Goal: Information Seeking & Learning: Learn about a topic

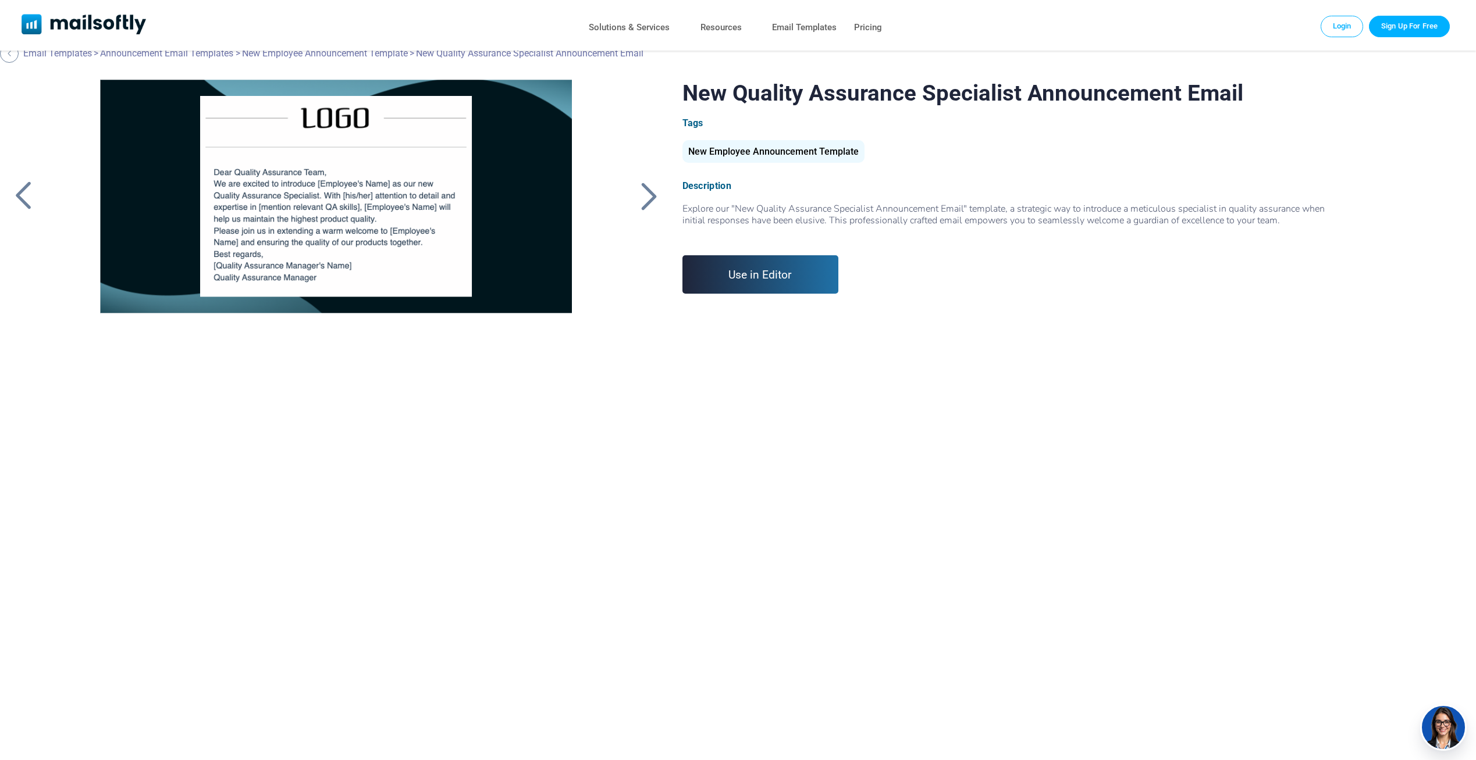
scroll to position [0, 65]
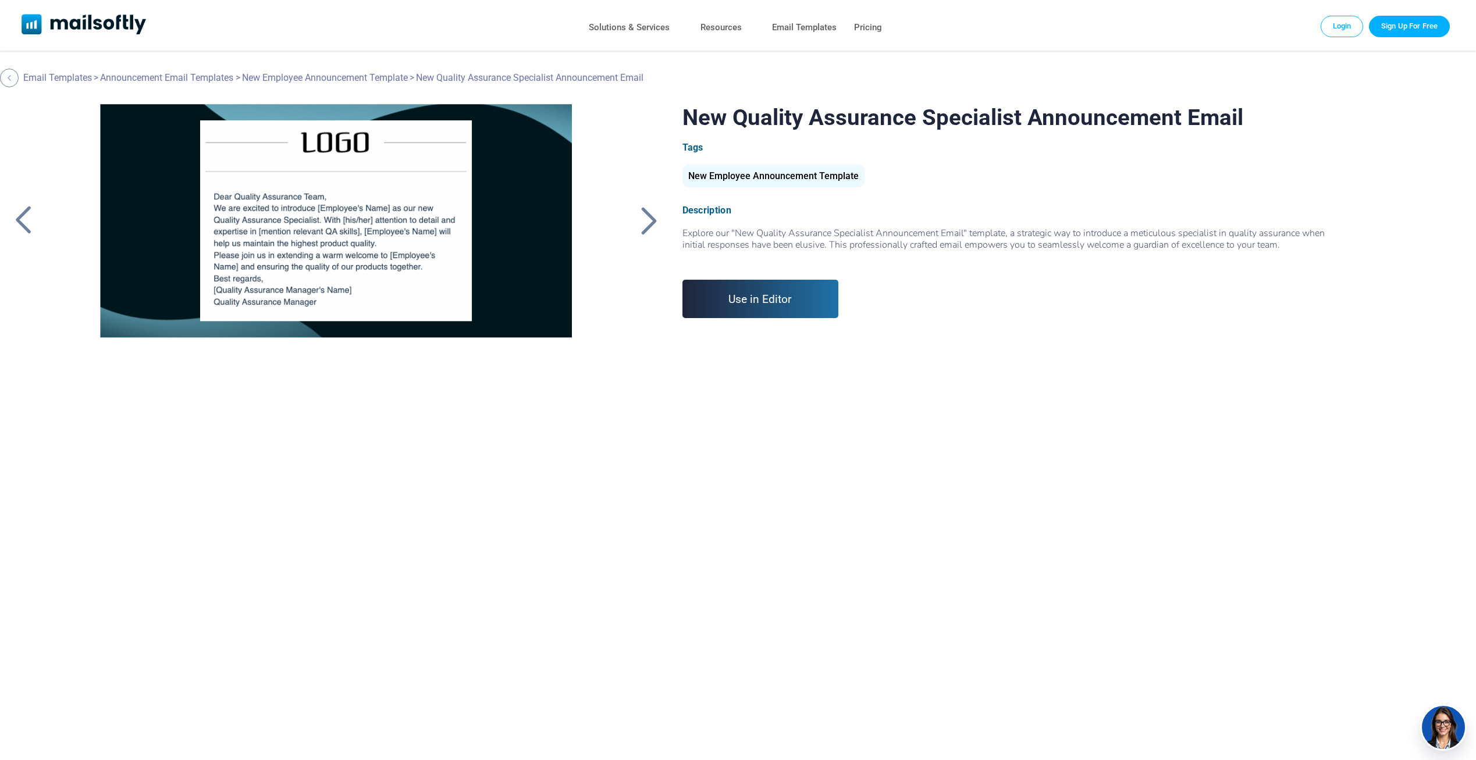
click at [646, 228] on div at bounding box center [648, 220] width 29 height 30
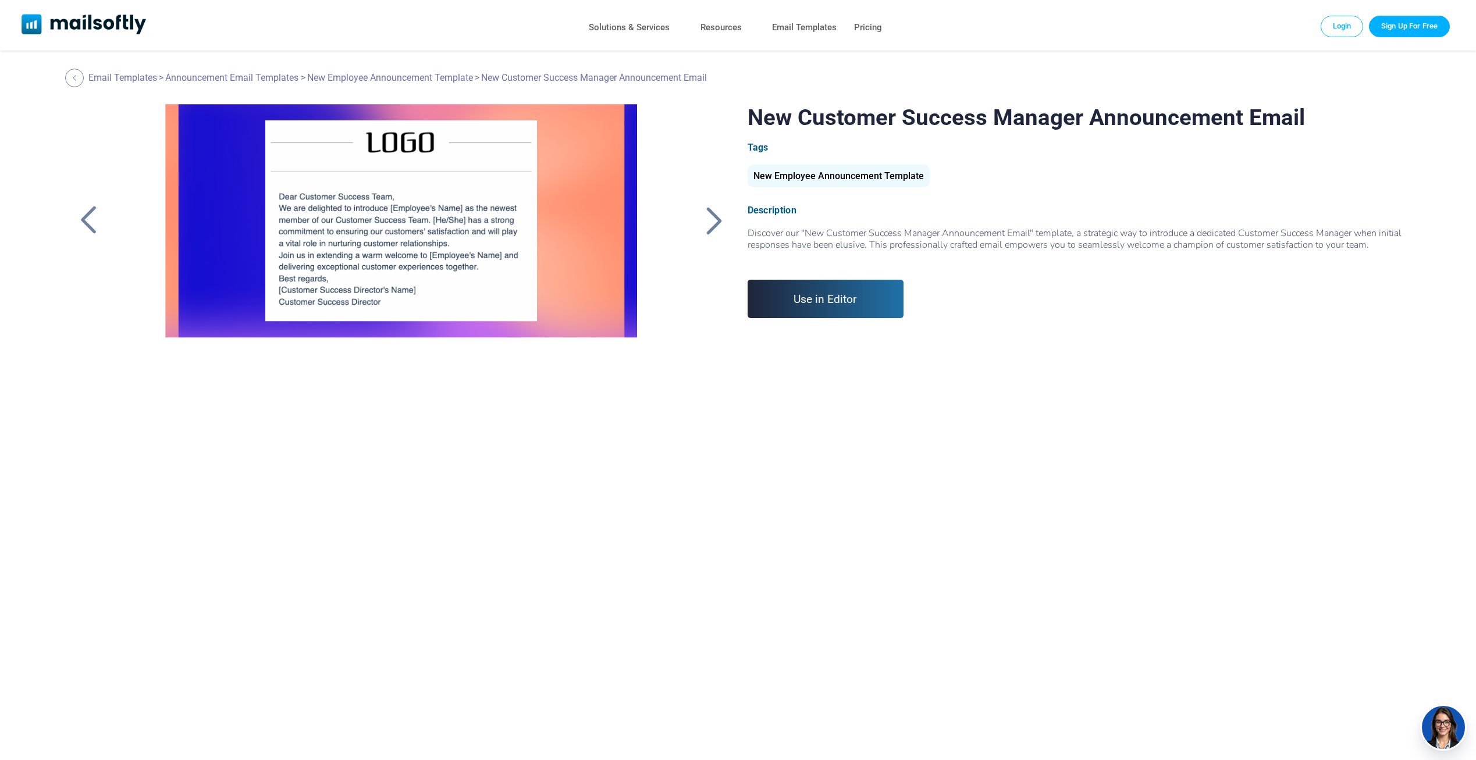
click at [714, 228] on div at bounding box center [713, 220] width 29 height 30
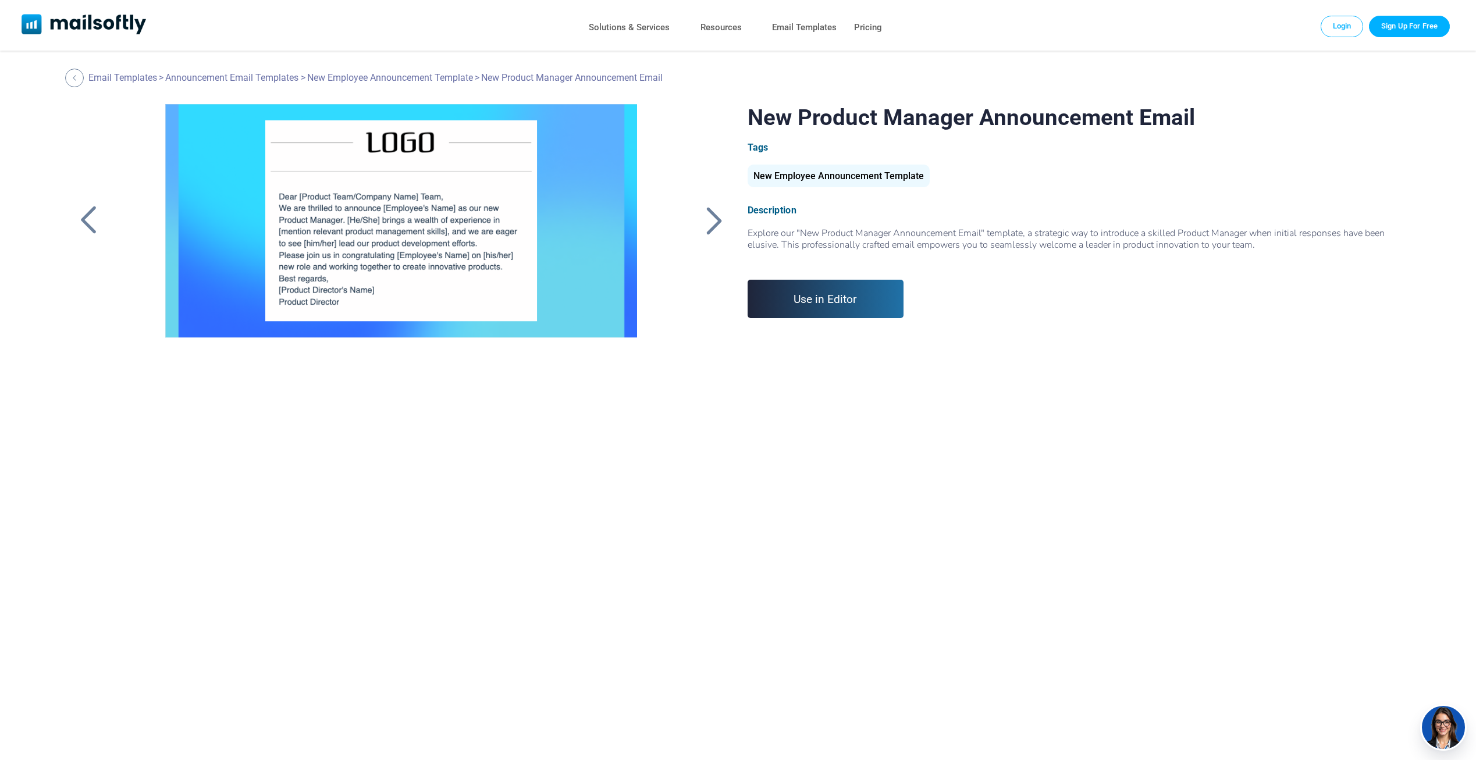
click at [716, 222] on div at bounding box center [713, 220] width 29 height 30
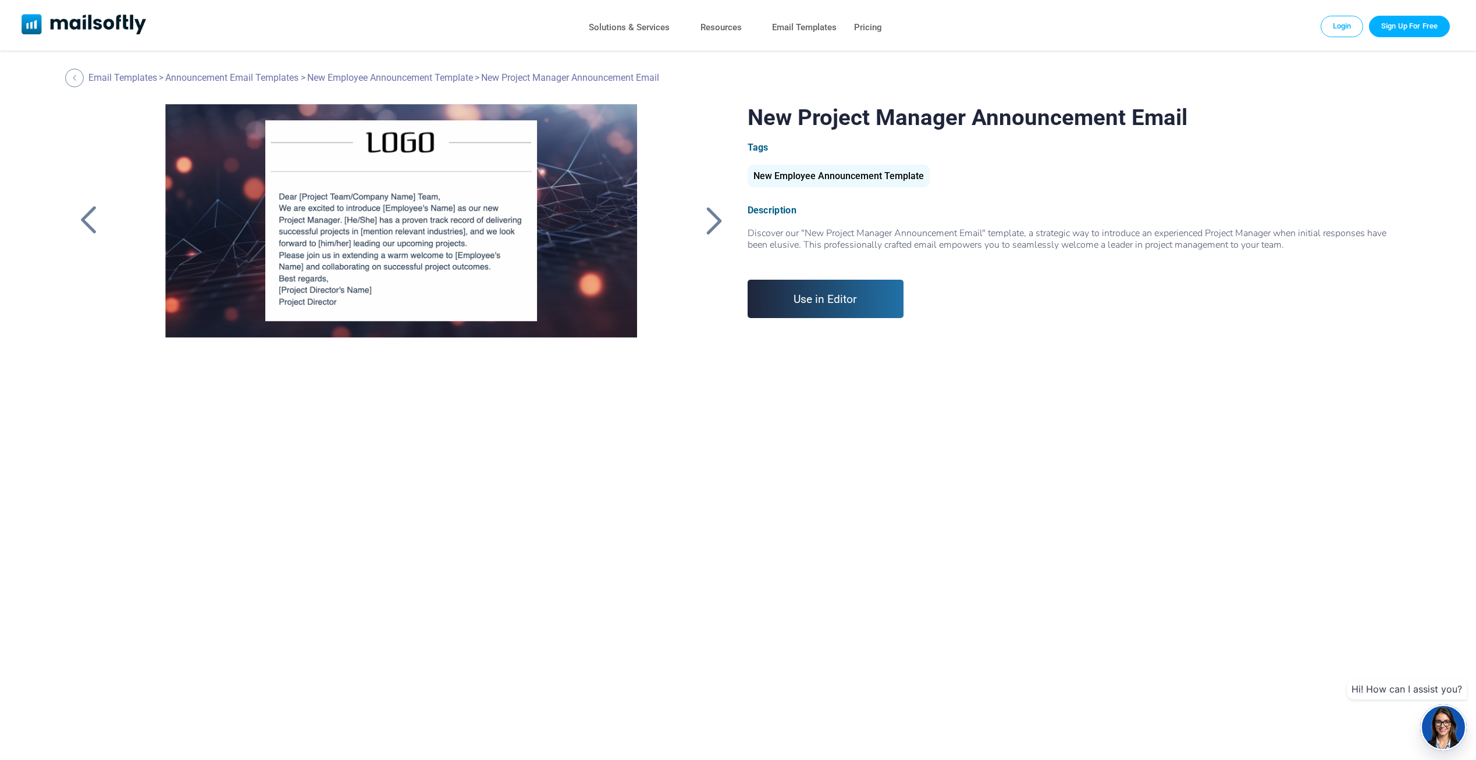
click at [718, 220] on div at bounding box center [713, 220] width 29 height 30
